Goal: Task Accomplishment & Management: Complete application form

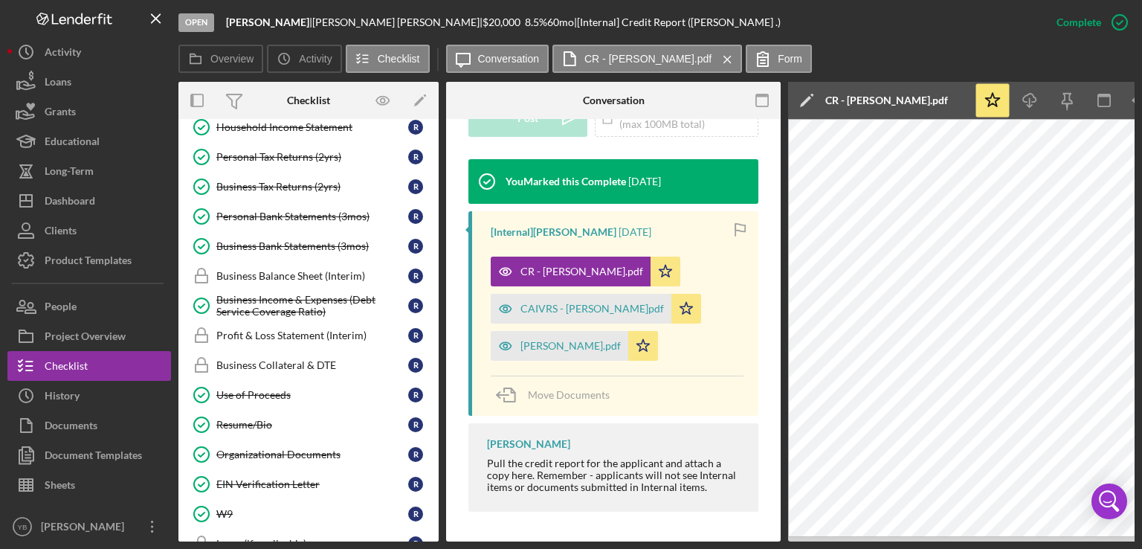
scroll to position [666, 0]
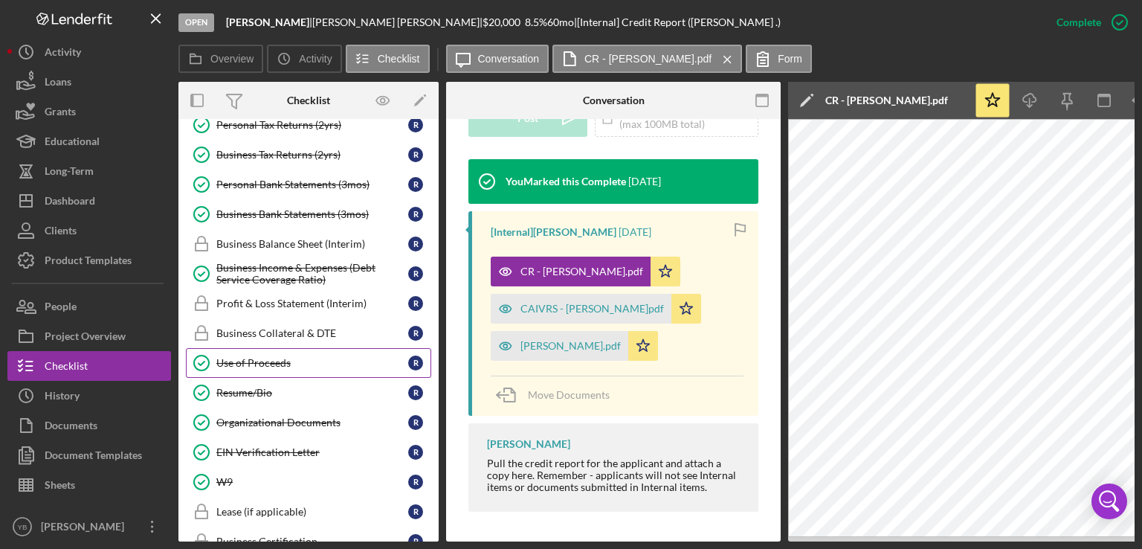
click at [288, 360] on div "Use of Proceeds" at bounding box center [312, 363] width 192 height 12
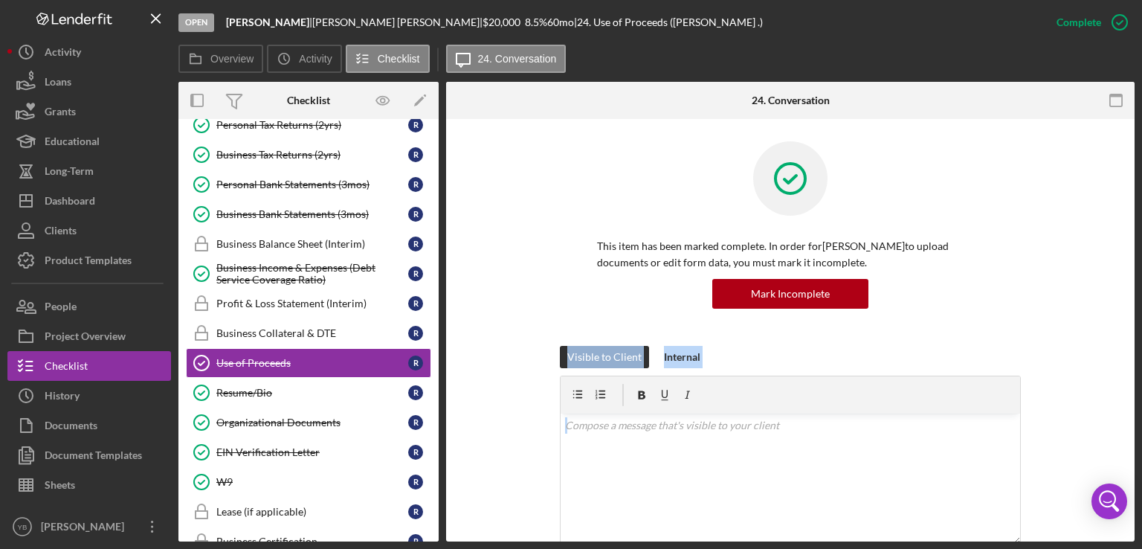
drag, startPoint x: 1135, startPoint y: 286, endPoint x: 1142, endPoint y: 426, distance: 140.7
click at [1142, 426] on div "Open [PERSON_NAME] | [PERSON_NAME] | $20,000 $20,000 8.5 % 60 mo | 24. Use of P…" at bounding box center [571, 274] width 1142 height 549
click at [1104, 316] on div "This item has been marked complete. In order for [PERSON_NAME] to upload docume…" at bounding box center [791, 243] width 644 height 205
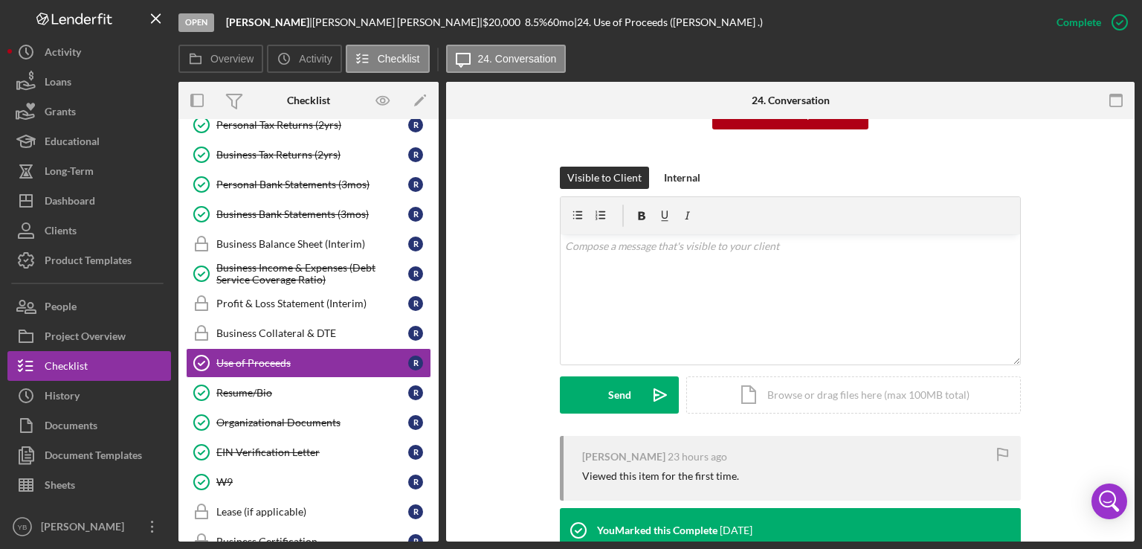
scroll to position [297, 0]
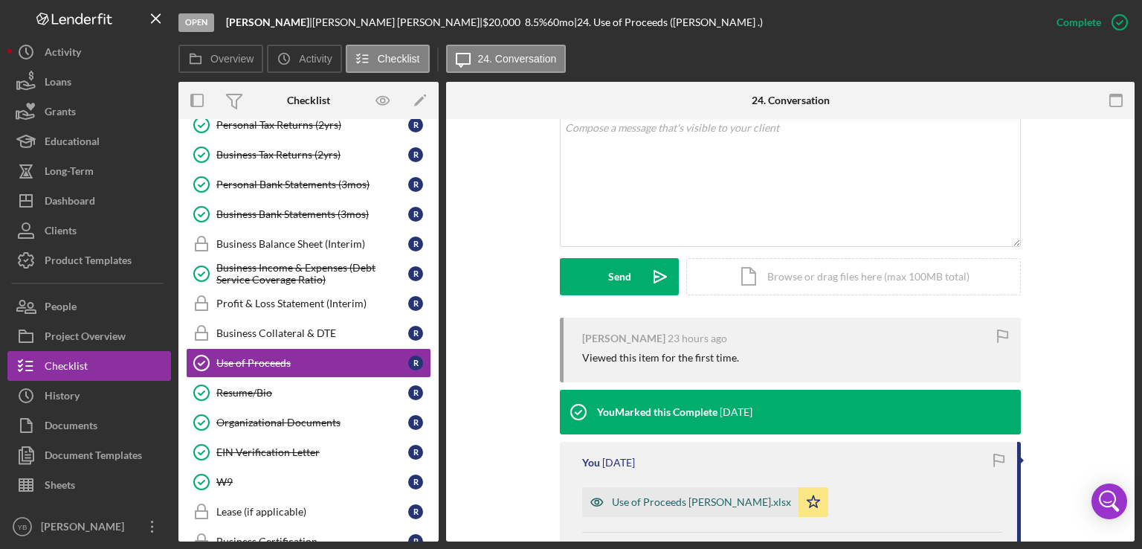
click at [741, 499] on div "Use of Proceeds [PERSON_NAME].xlsx" at bounding box center [701, 502] width 179 height 12
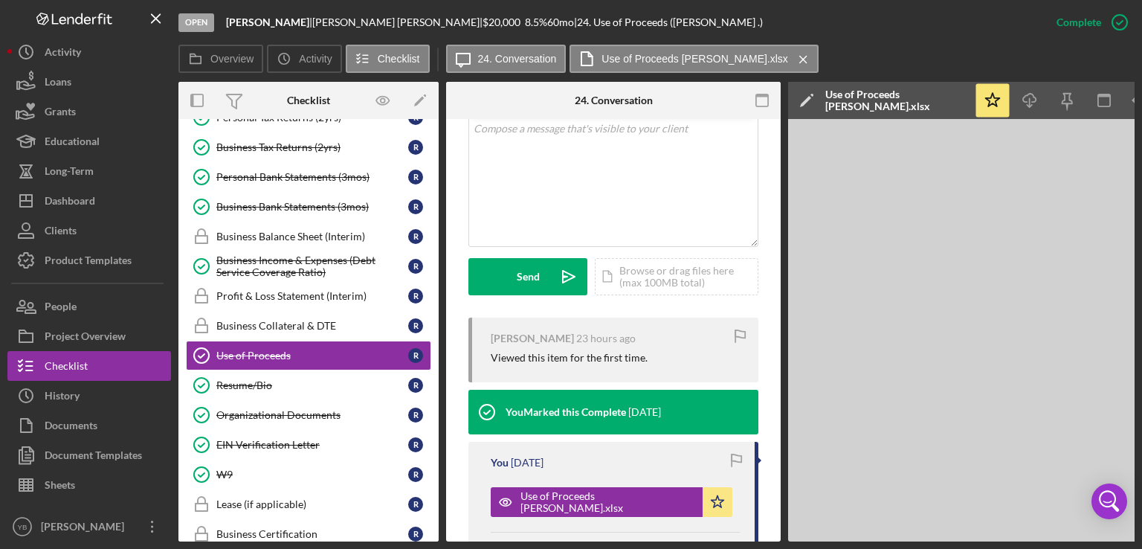
scroll to position [671, 0]
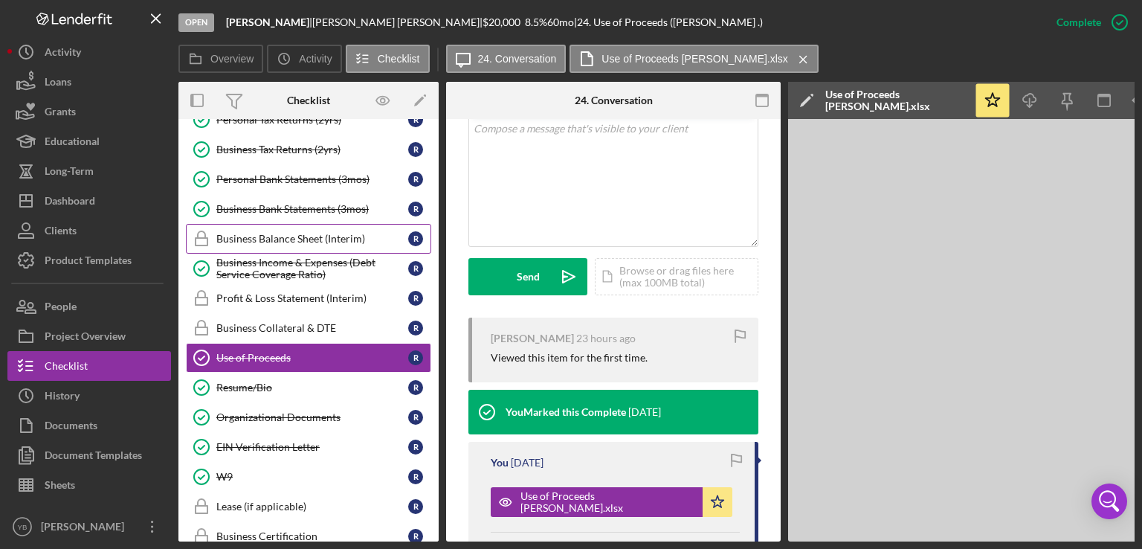
click at [307, 224] on link "Business Balance Sheet (Interim) Business Balance Sheet (Interim) R" at bounding box center [308, 239] width 245 height 30
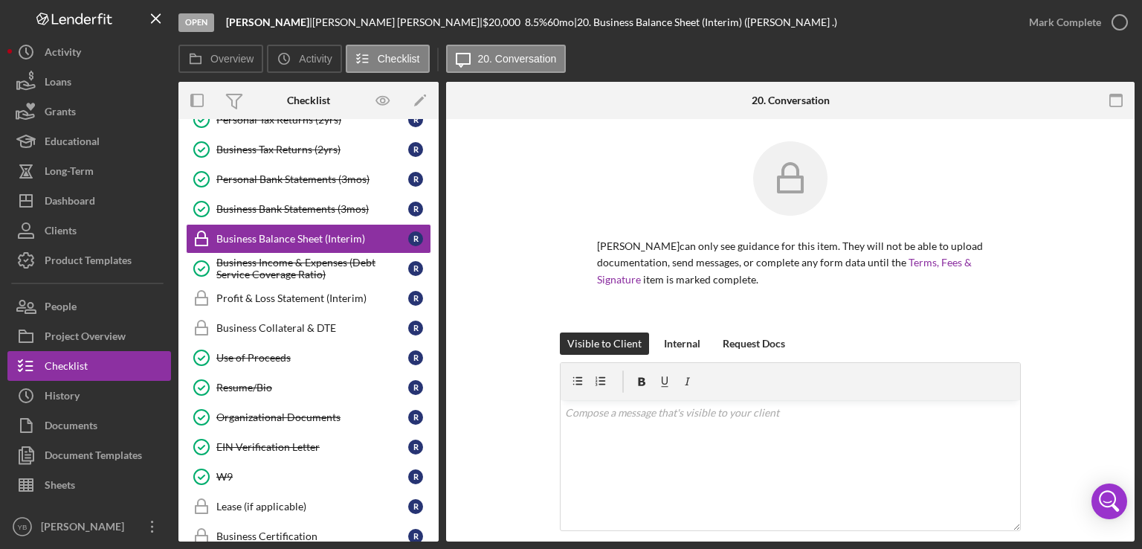
click at [1037, 276] on div "[PERSON_NAME] can only see guidance for this item. They will not be able to upl…" at bounding box center [791, 236] width 644 height 191
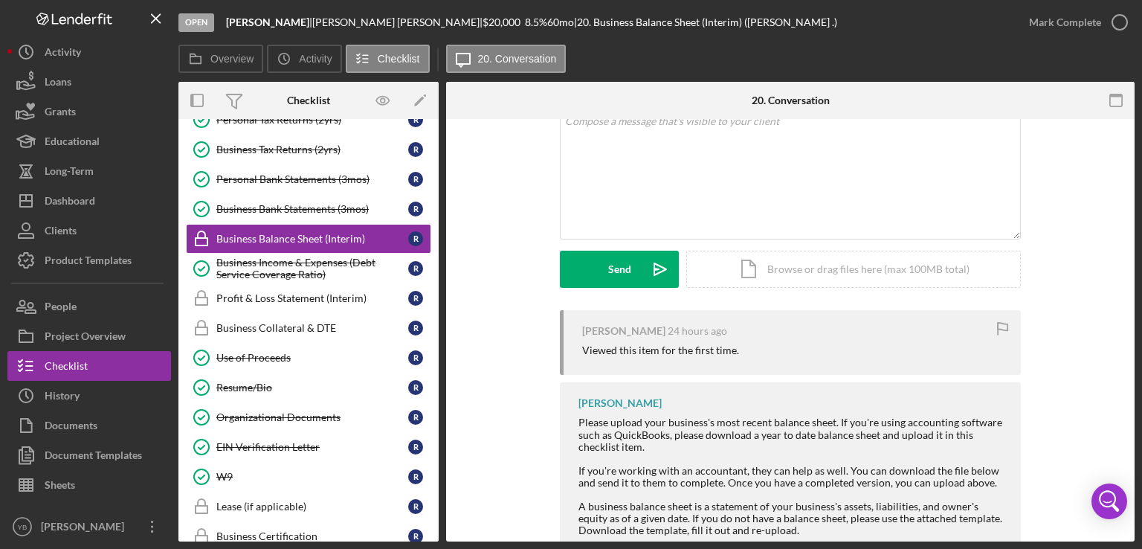
scroll to position [297, 0]
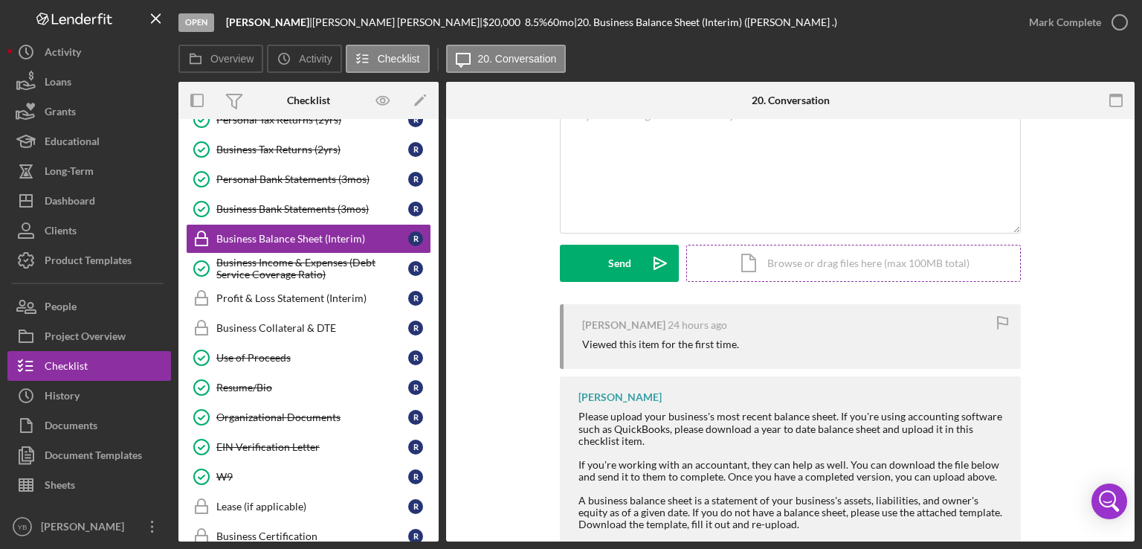
click at [875, 263] on div "Icon/Document Browse or drag files here (max 100MB total) Tap to choose files o…" at bounding box center [853, 263] width 335 height 37
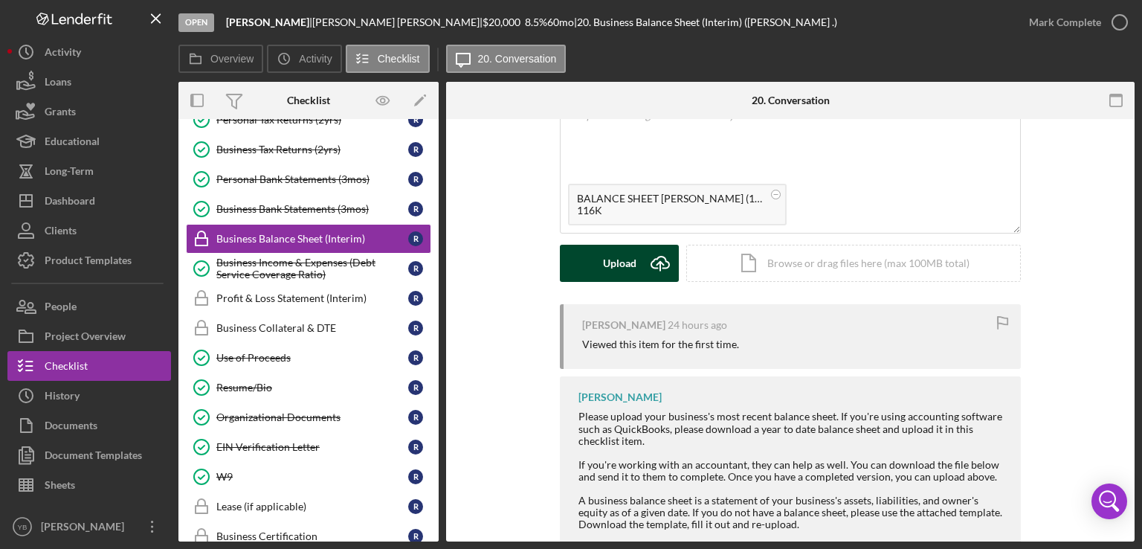
click at [636, 268] on button "Upload Icon/Upload" at bounding box center [619, 263] width 119 height 37
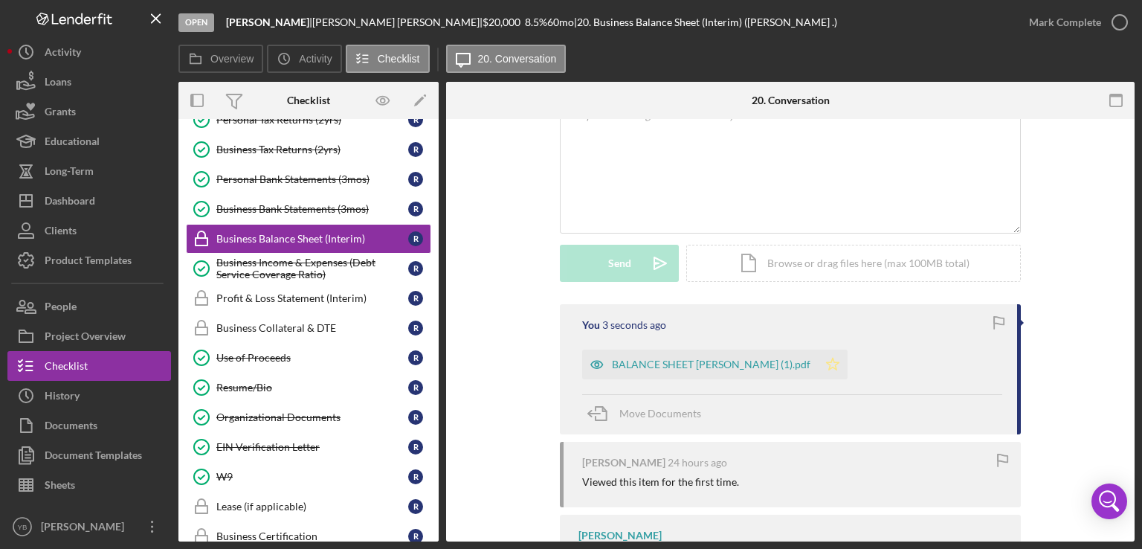
click at [831, 358] on polygon "button" at bounding box center [833, 364] width 13 height 12
click at [1095, 22] on div "Mark Complete" at bounding box center [1065, 22] width 72 height 30
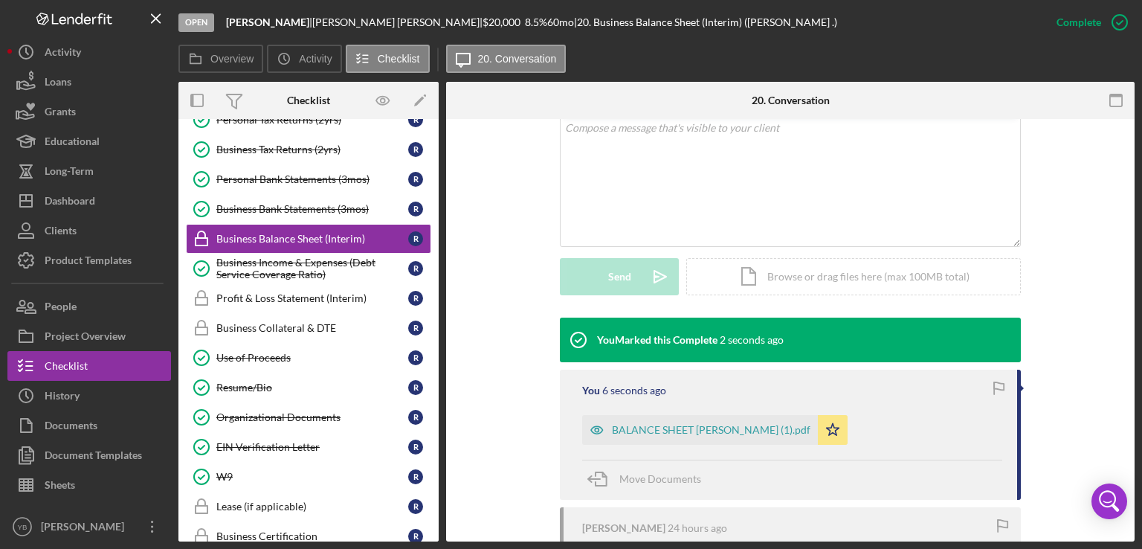
scroll to position [310, 0]
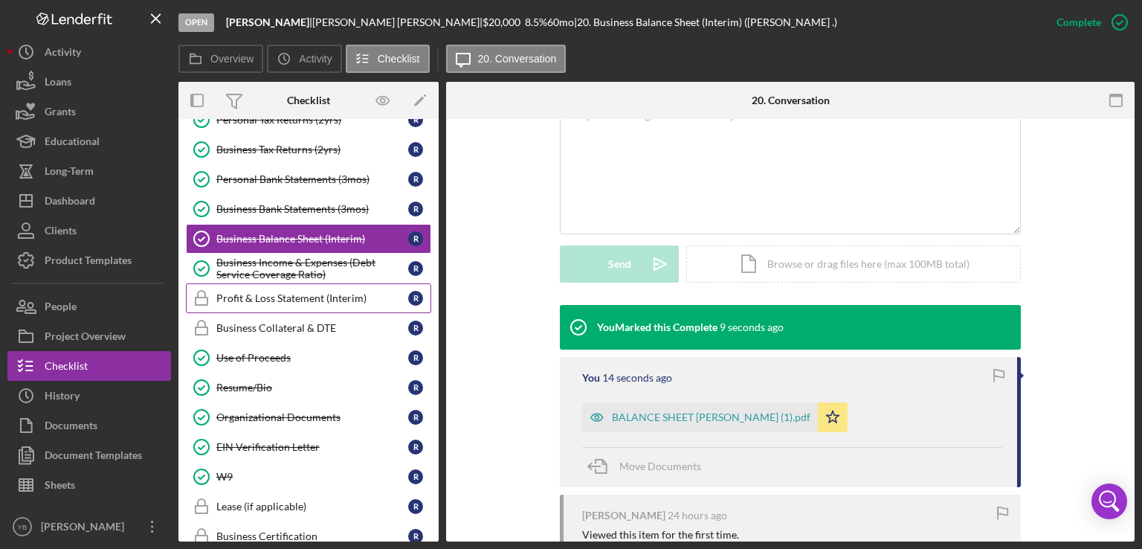
click at [314, 297] on link "Profit & Loss Statement (Interim) Profit & Loss Statement (Interim) R" at bounding box center [308, 298] width 245 height 30
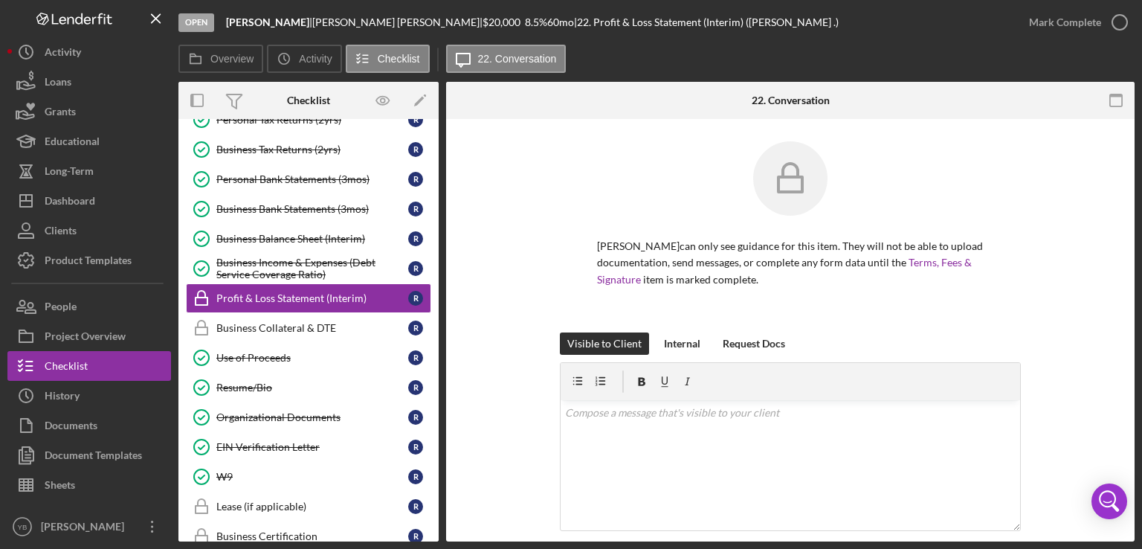
drag, startPoint x: 1140, startPoint y: 280, endPoint x: 1111, endPoint y: 303, distance: 36.6
click at [1111, 303] on div "Open [PERSON_NAME] | [PERSON_NAME] | $20,000 $20,000 8.5 % 60 mo | 22. Profit &…" at bounding box center [571, 274] width 1142 height 549
click at [1111, 303] on div "[PERSON_NAME] can only see guidance for this item. They will not be able to upl…" at bounding box center [790, 504] width 689 height 770
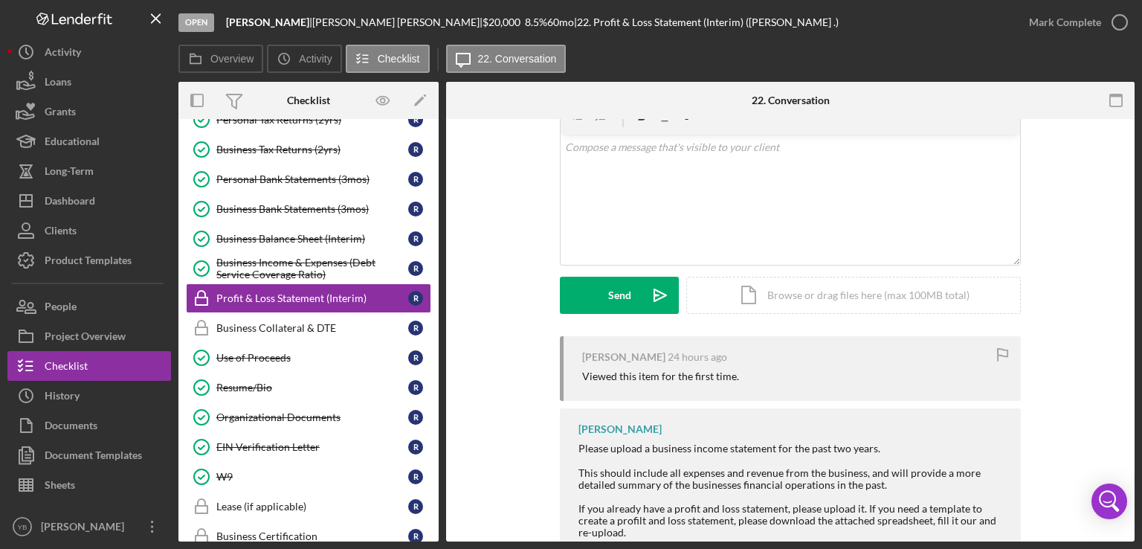
scroll to position [268, 0]
click at [849, 284] on div "Icon/Document Browse or drag files here (max 100MB total) Tap to choose files o…" at bounding box center [853, 292] width 335 height 37
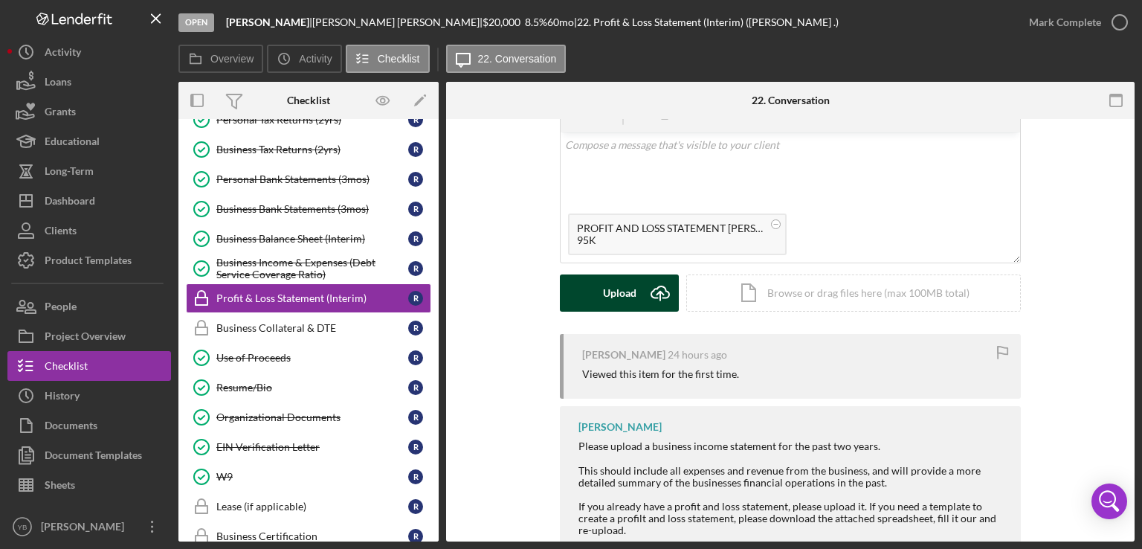
click at [630, 295] on div "Upload" at bounding box center [619, 292] width 33 height 37
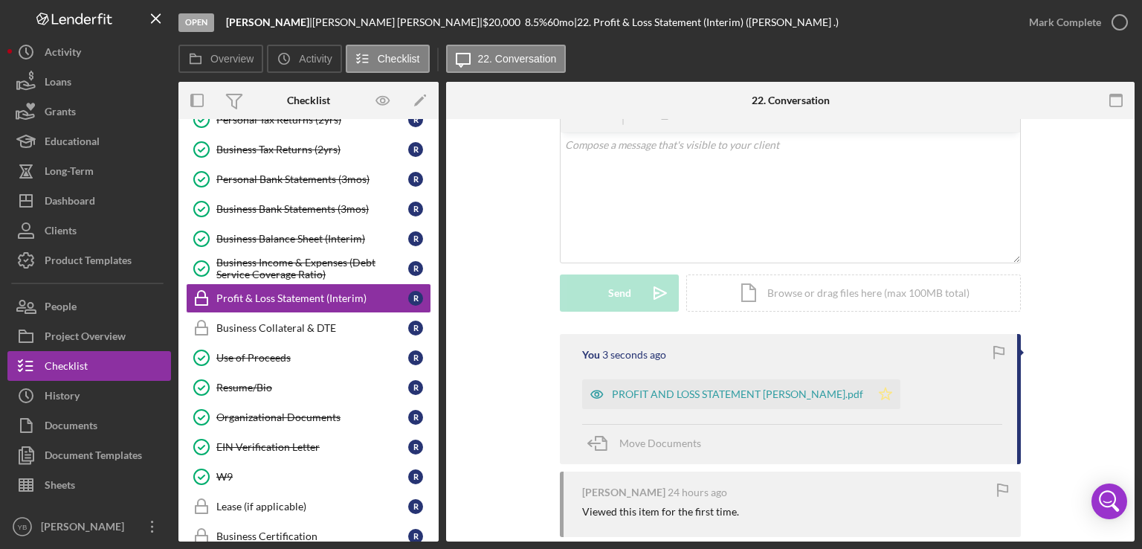
click at [887, 398] on polygon "button" at bounding box center [886, 393] width 13 height 12
click at [1100, 26] on button "Mark Complete" at bounding box center [1074, 22] width 120 height 30
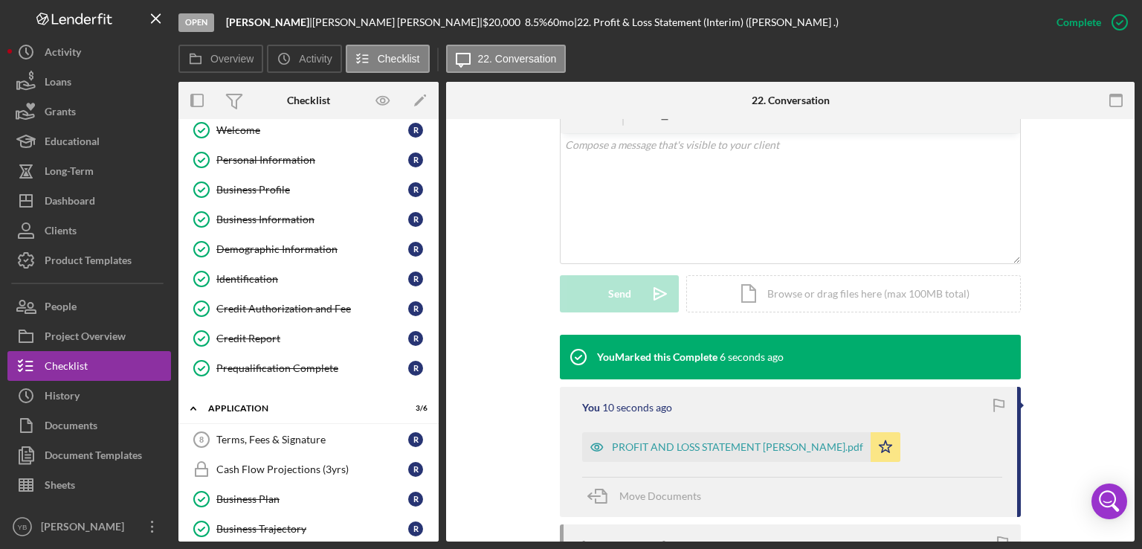
scroll to position [0, 0]
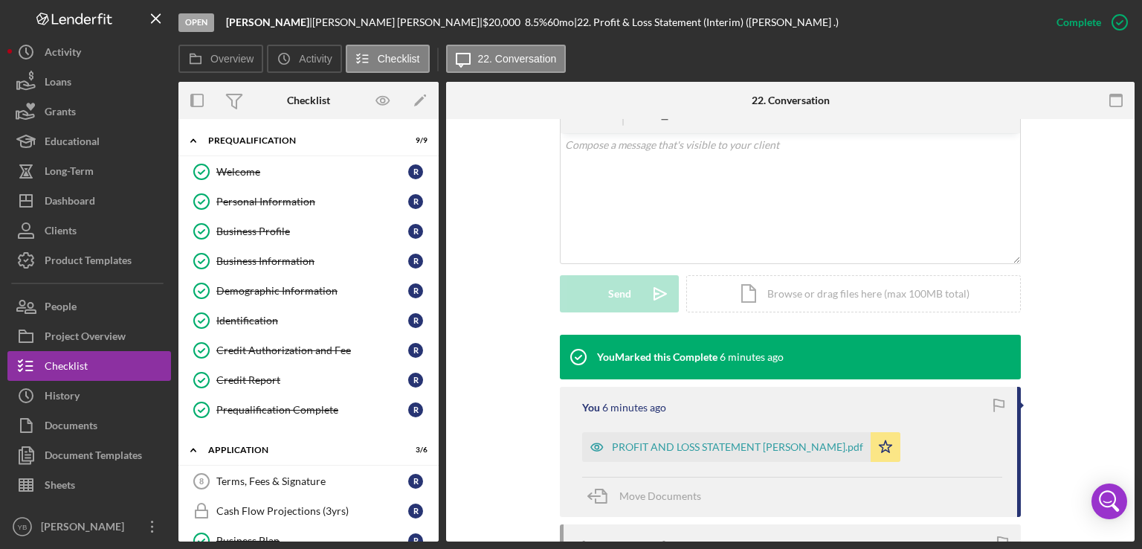
drag, startPoint x: 439, startPoint y: 221, endPoint x: 435, endPoint y: 242, distance: 21.2
click at [435, 242] on div "Overview Internal Workflow Stage Open Icon/Dropdown Arrow Archive (can unarchiv…" at bounding box center [656, 312] width 956 height 460
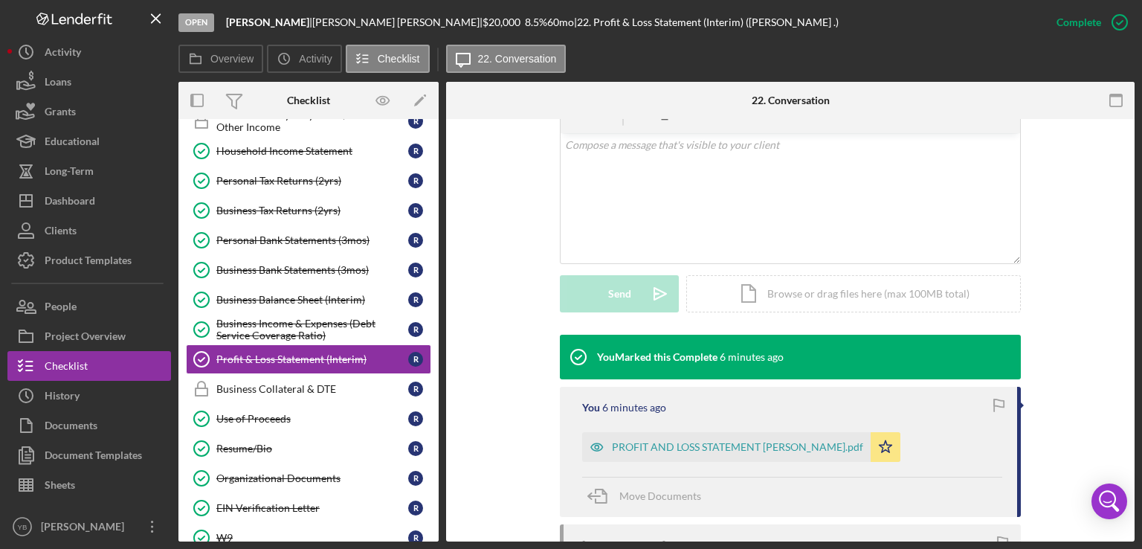
scroll to position [693, 0]
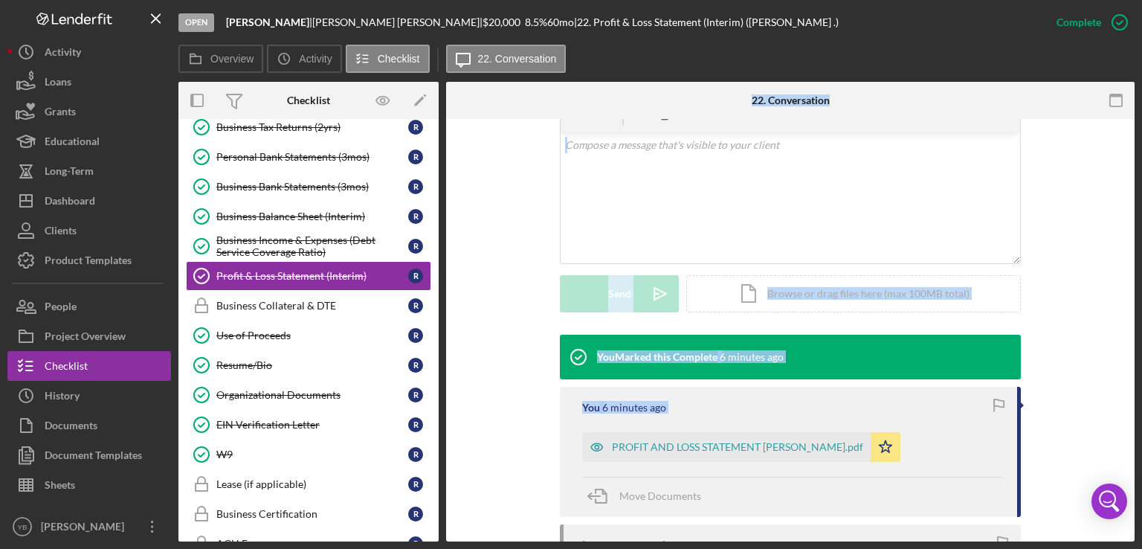
drag, startPoint x: 443, startPoint y: 449, endPoint x: 440, endPoint y: 415, distance: 34.3
click at [440, 415] on div "Overview Internal Workflow Stage Open Icon/Dropdown Arrow Archive (can unarchiv…" at bounding box center [656, 312] width 956 height 460
click at [303, 234] on div "Business Income & Expenses (Debt Service Coverage Ratio)" at bounding box center [312, 246] width 192 height 24
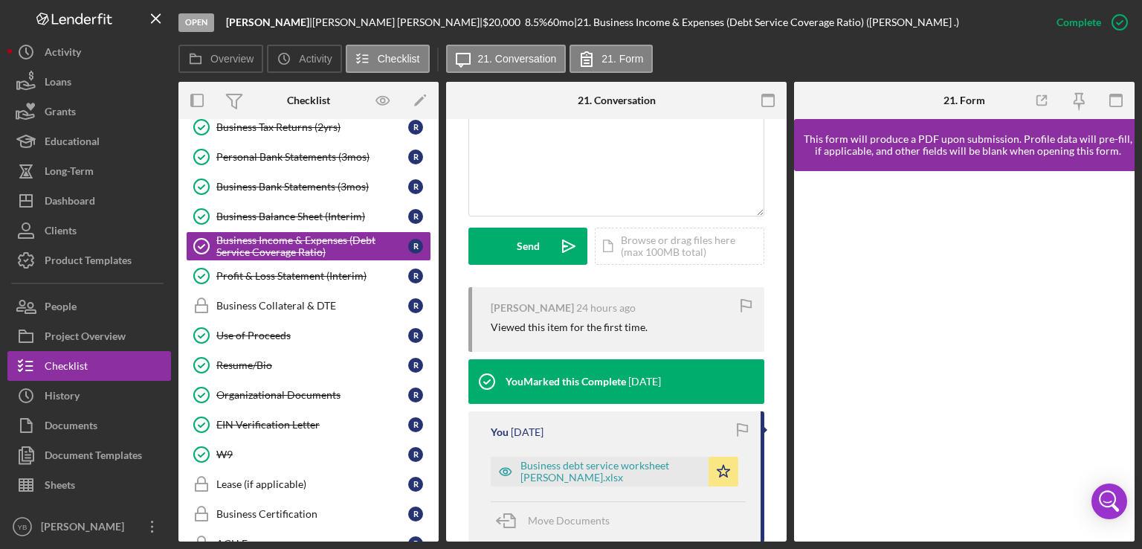
scroll to position [518, 0]
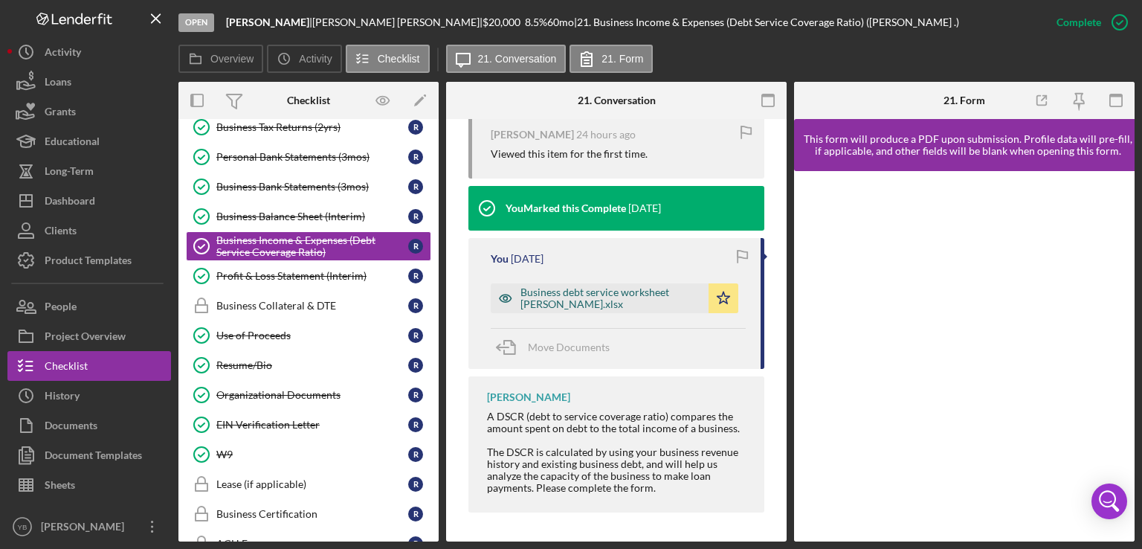
click at [593, 302] on div "Business debt service worksheet [PERSON_NAME].xlsx" at bounding box center [611, 298] width 181 height 24
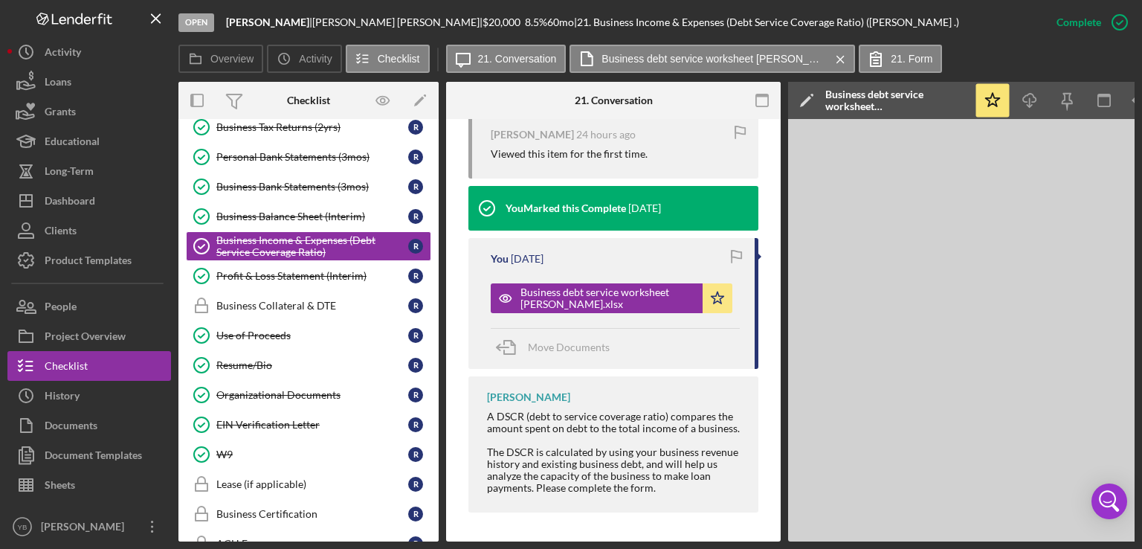
drag, startPoint x: 805, startPoint y: 541, endPoint x: 813, endPoint y: 540, distance: 7.6
click at [813, 540] on div "Open [PERSON_NAME] | [PERSON_NAME] | $20,000 $20,000 8.5 % 60 mo | 21. Business…" at bounding box center [571, 274] width 1142 height 549
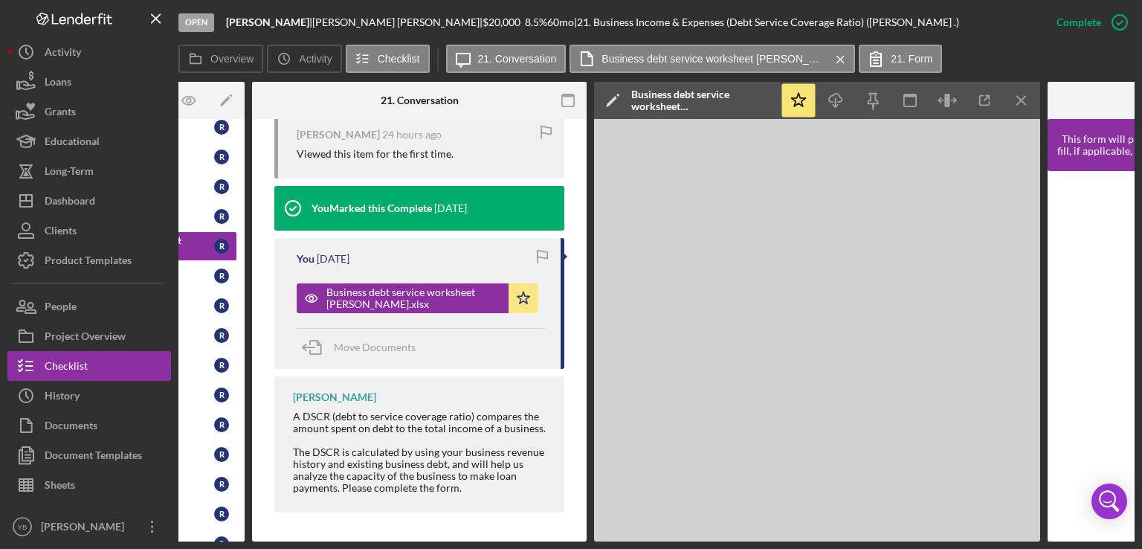
scroll to position [0, 199]
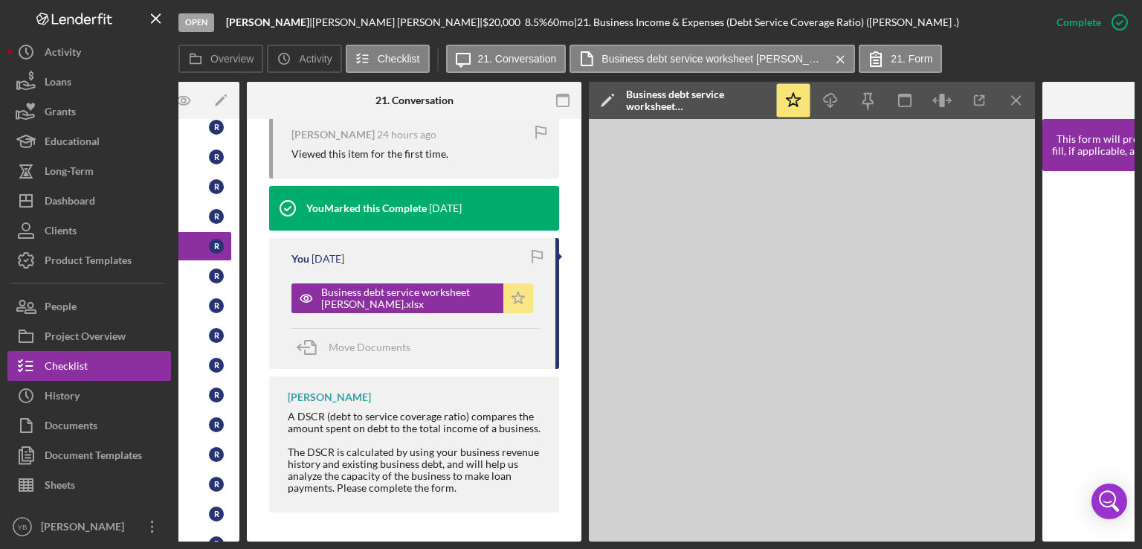
click at [518, 292] on icon "Icon/Star" at bounding box center [518, 298] width 30 height 30
click at [1015, 89] on icon "Icon/Menu Close" at bounding box center [1016, 100] width 33 height 33
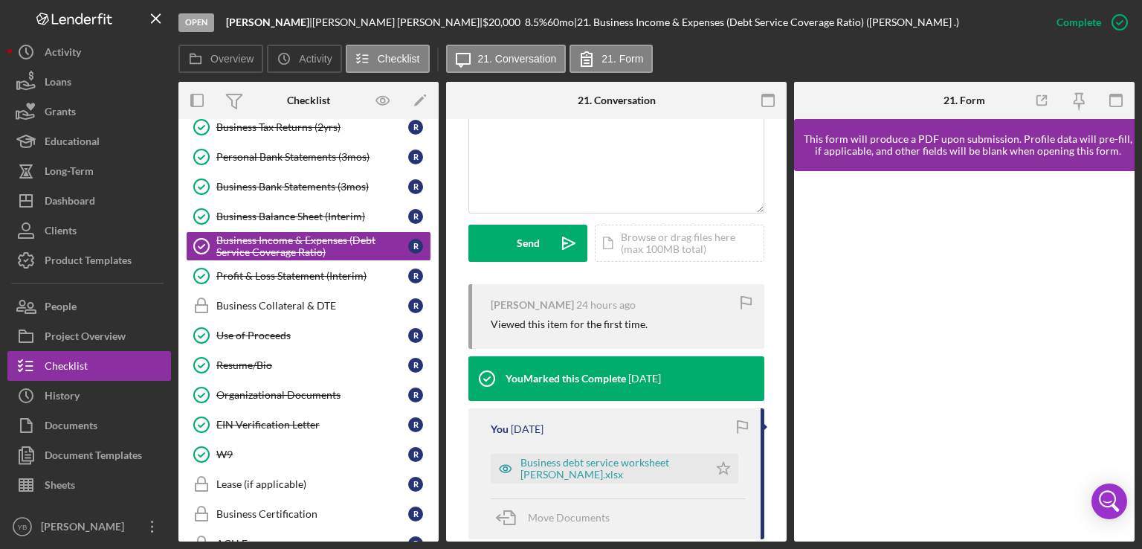
scroll to position [322, 0]
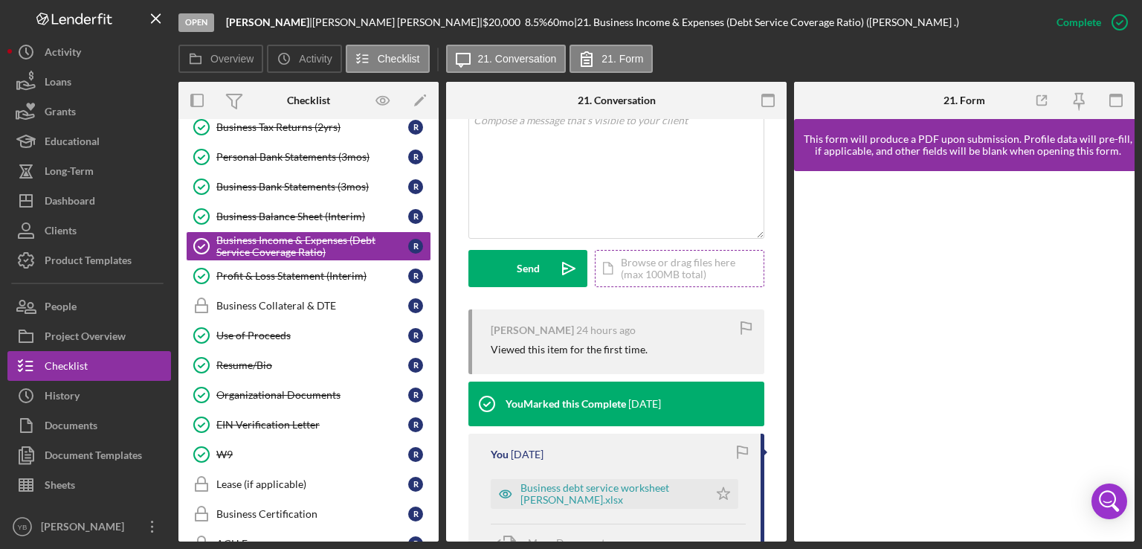
click at [651, 266] on div "Icon/Document Browse or drag files here (max 100MB total) Tap to choose files o…" at bounding box center [680, 268] width 170 height 37
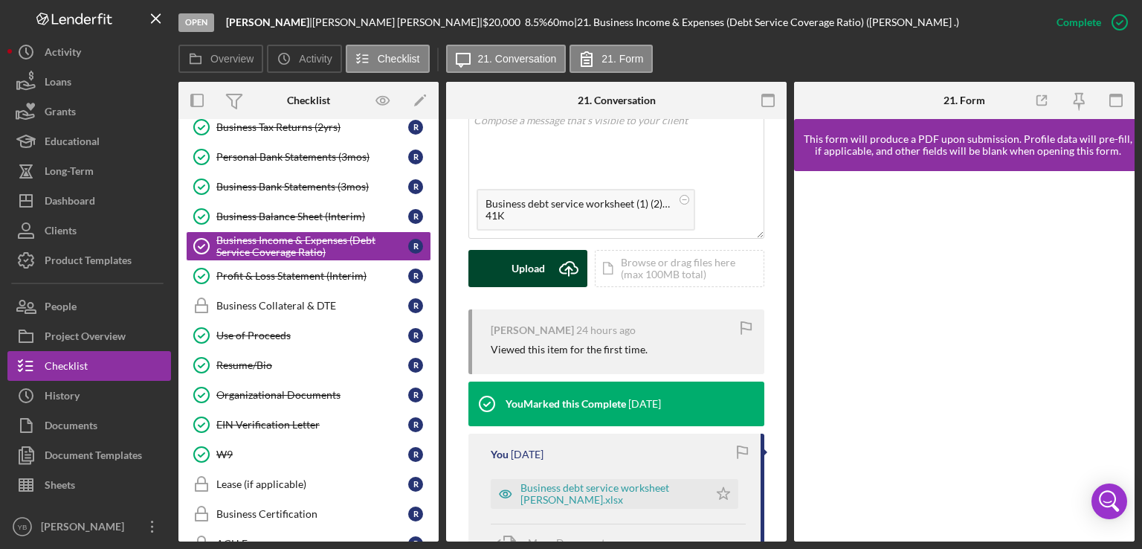
click at [528, 271] on div "Upload" at bounding box center [528, 268] width 33 height 37
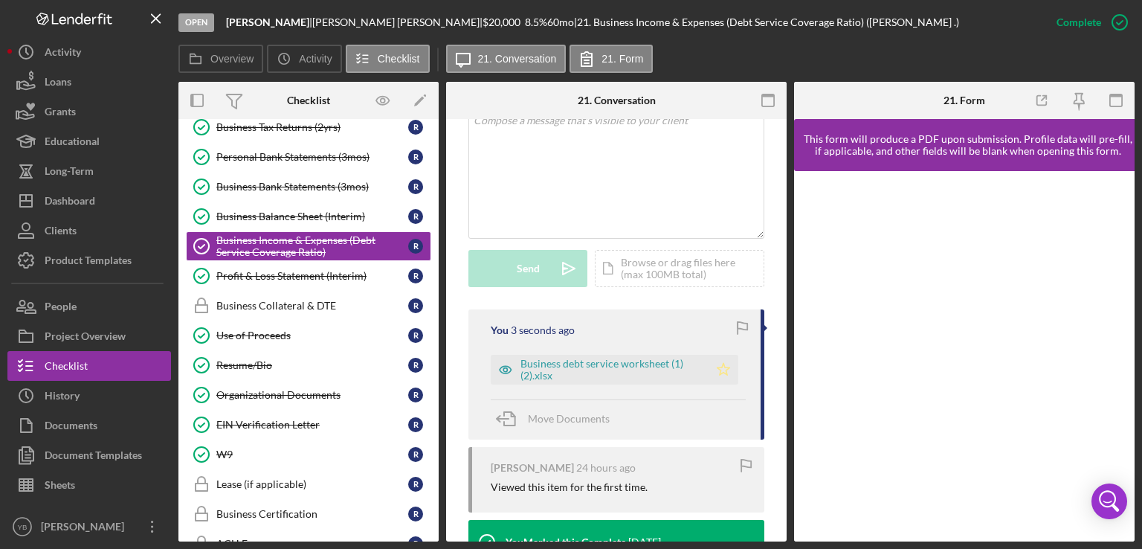
click at [727, 373] on icon "Icon/Star" at bounding box center [724, 370] width 30 height 30
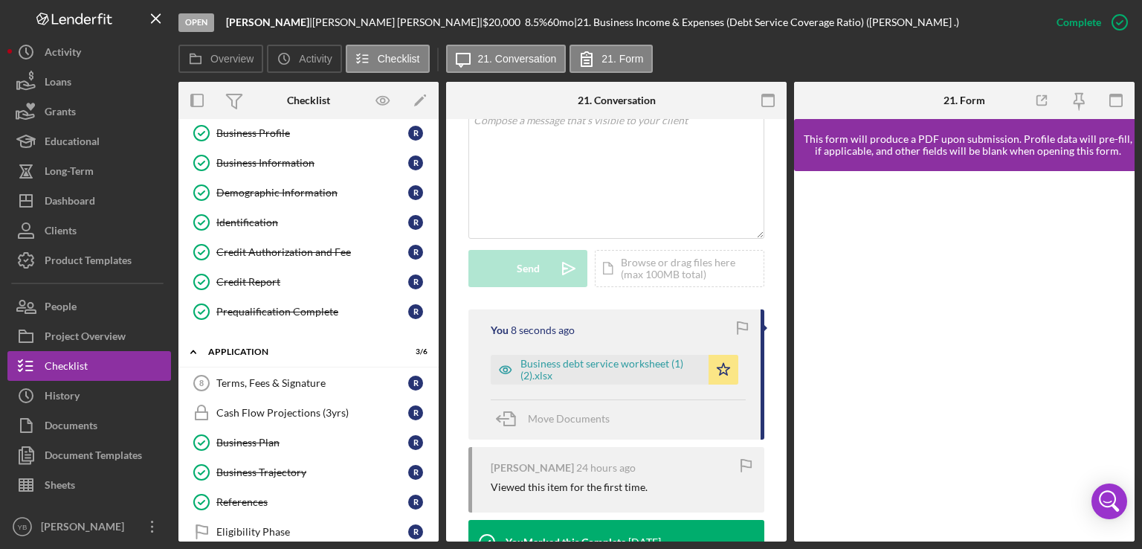
scroll to position [91, 0]
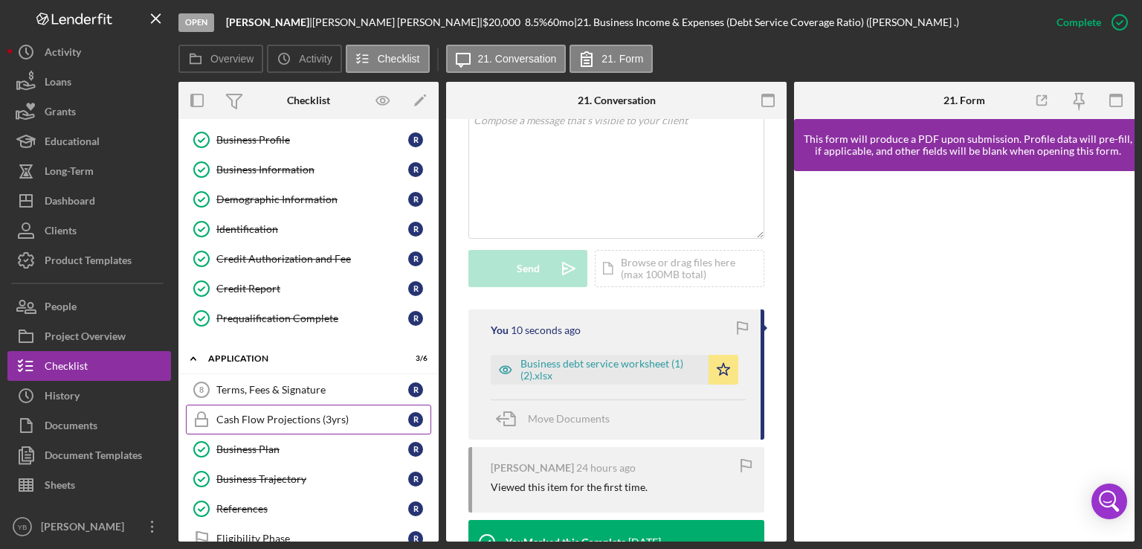
click at [292, 414] on div "Cash Flow Projections (3yrs)" at bounding box center [312, 420] width 192 height 12
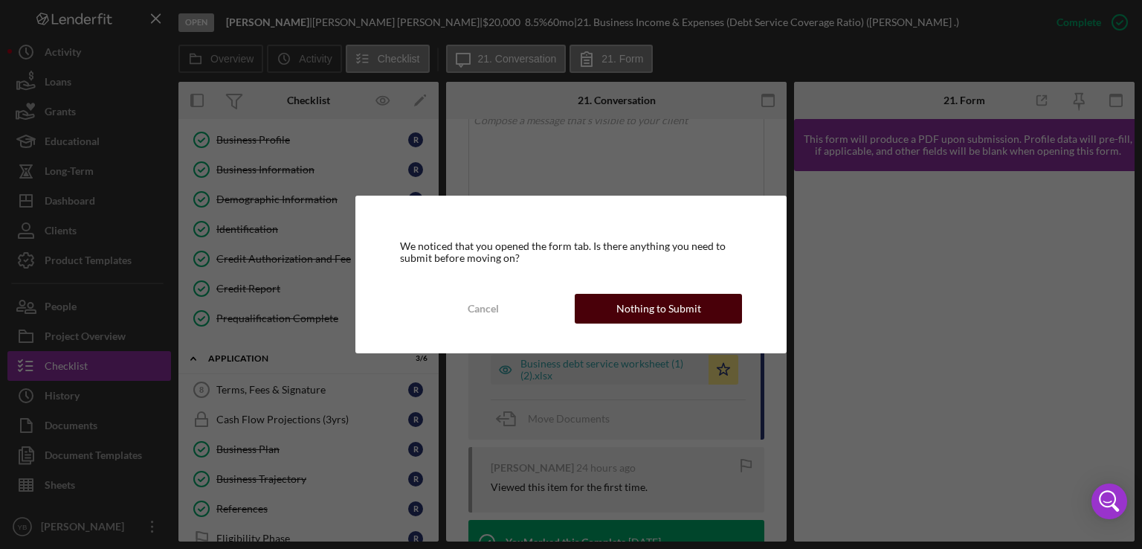
click at [668, 307] on div "Nothing to Submit" at bounding box center [659, 309] width 85 height 30
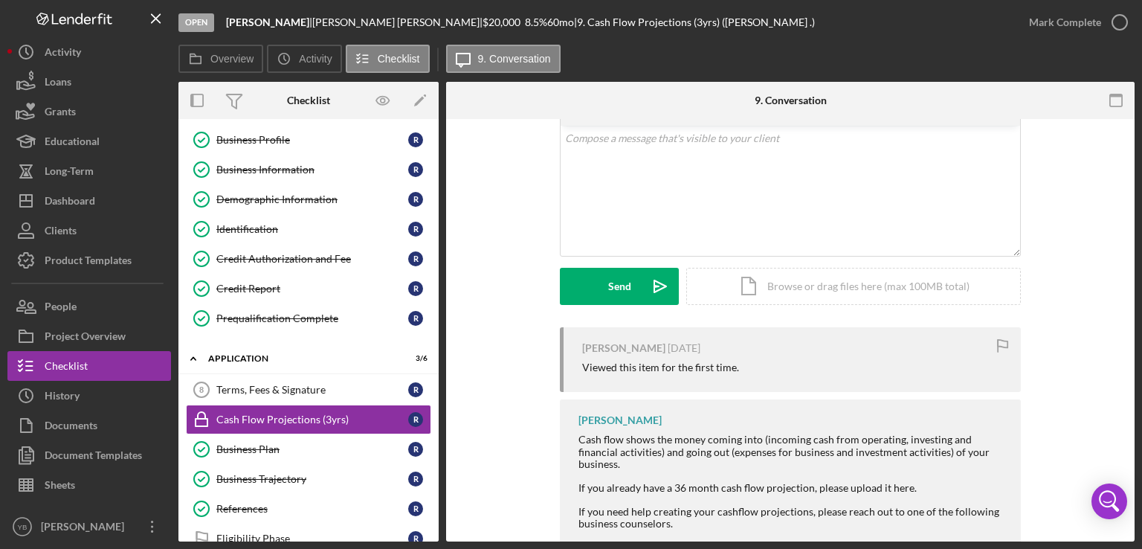
scroll to position [275, 0]
click at [868, 292] on div "Icon/Document Browse or drag files here (max 100MB total) Tap to choose files o…" at bounding box center [853, 285] width 335 height 37
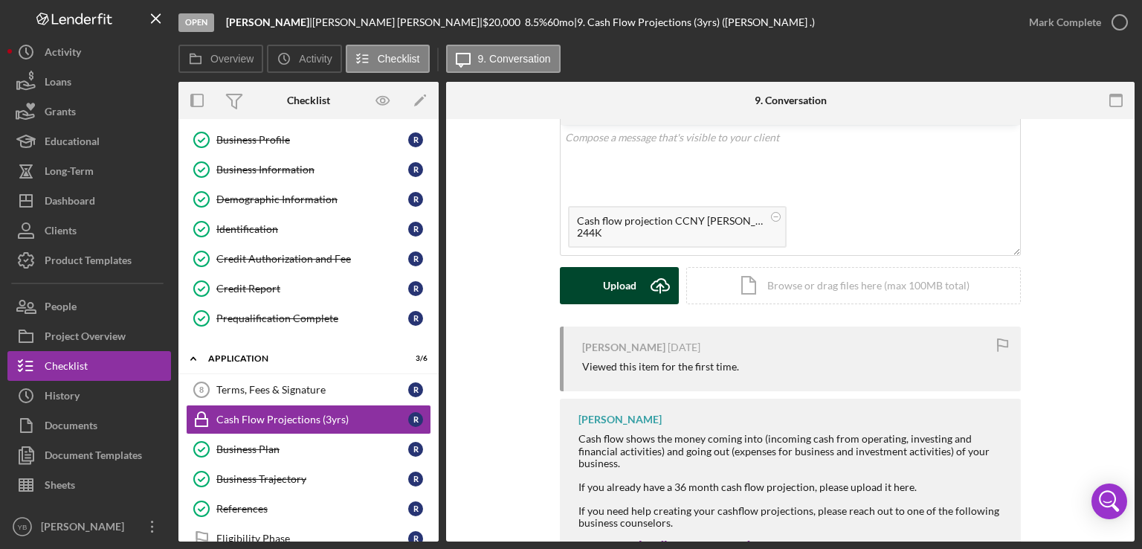
click at [608, 296] on div "Upload" at bounding box center [619, 285] width 33 height 37
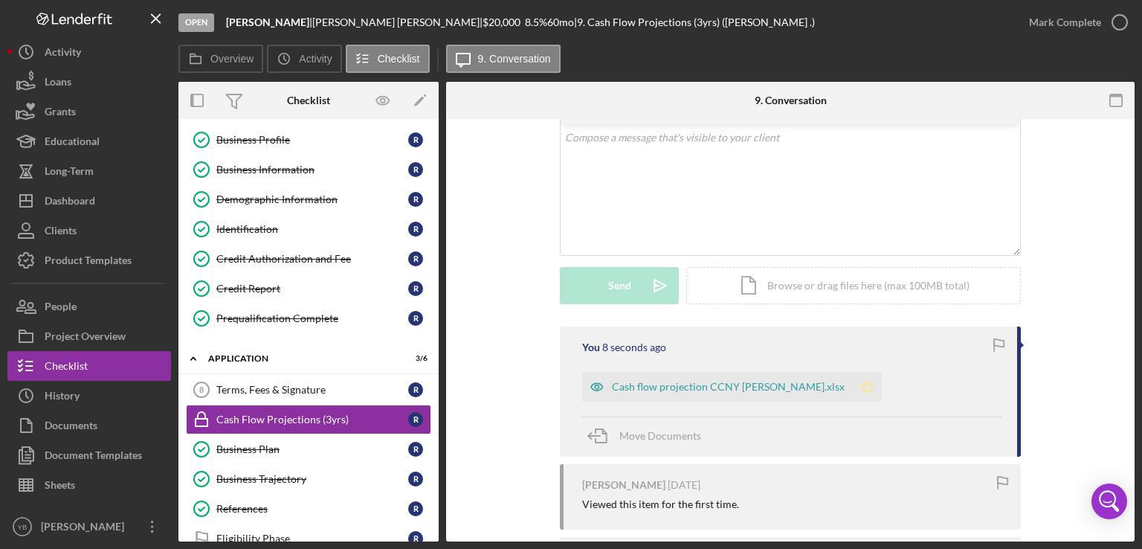
click at [859, 385] on icon "Icon/Star" at bounding box center [867, 387] width 30 height 30
click at [1063, 30] on div "Mark Complete" at bounding box center [1065, 22] width 72 height 30
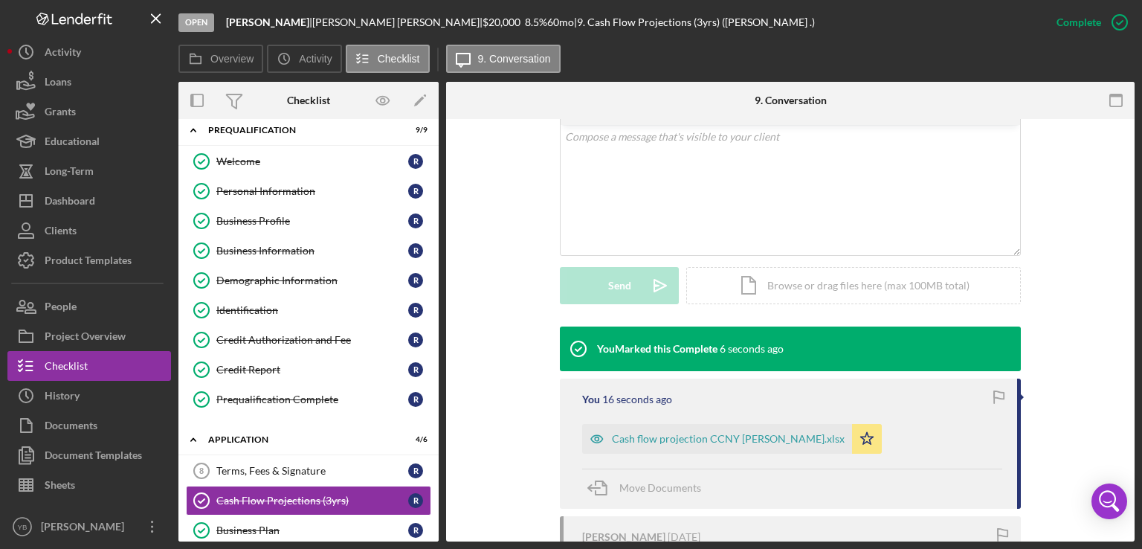
scroll to position [0, 0]
